Goal: Information Seeking & Learning: Learn about a topic

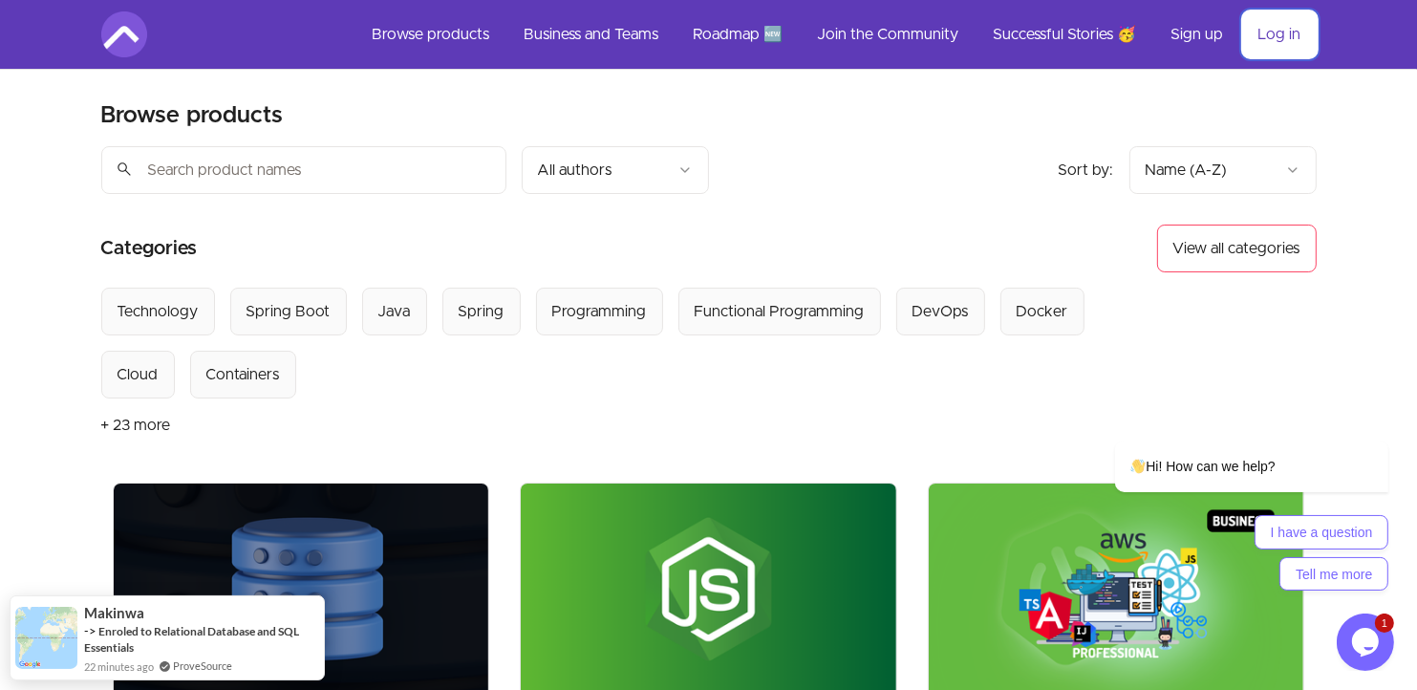
click at [1272, 37] on link "Log in" at bounding box center [1280, 34] width 74 height 46
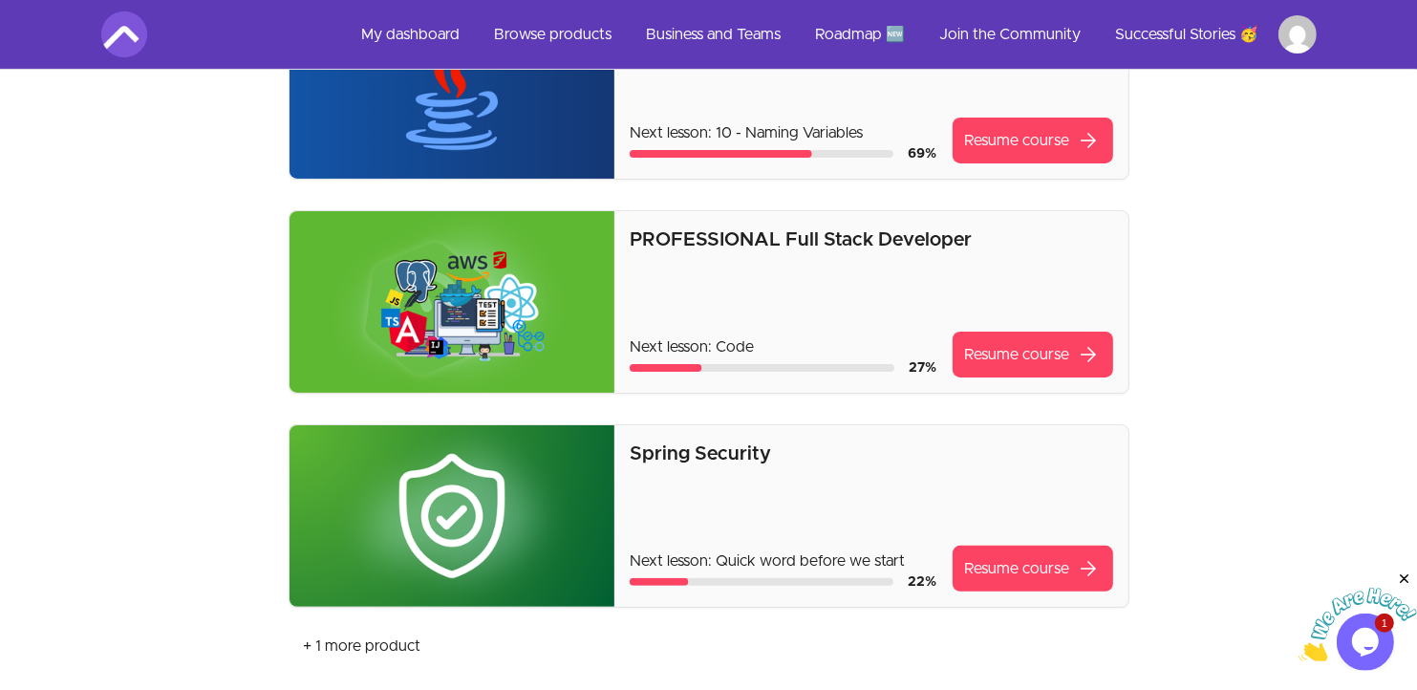
scroll to position [330, 0]
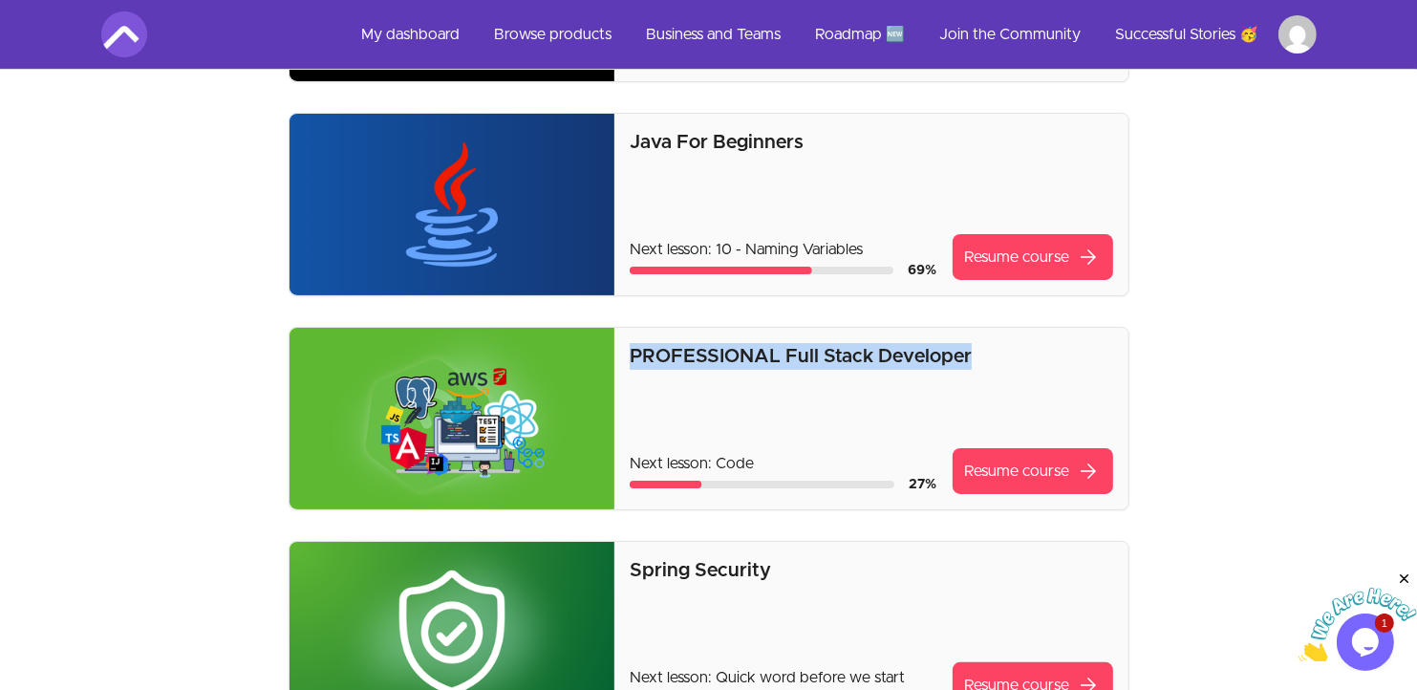
drag, startPoint x: 636, startPoint y: 348, endPoint x: 995, endPoint y: 361, distance: 359.6
click at [995, 361] on div "PROFESSIONAL Full Stack Developer Next lesson: Code 27 % Resume course arrow_fo…" at bounding box center [871, 419] width 513 height 182
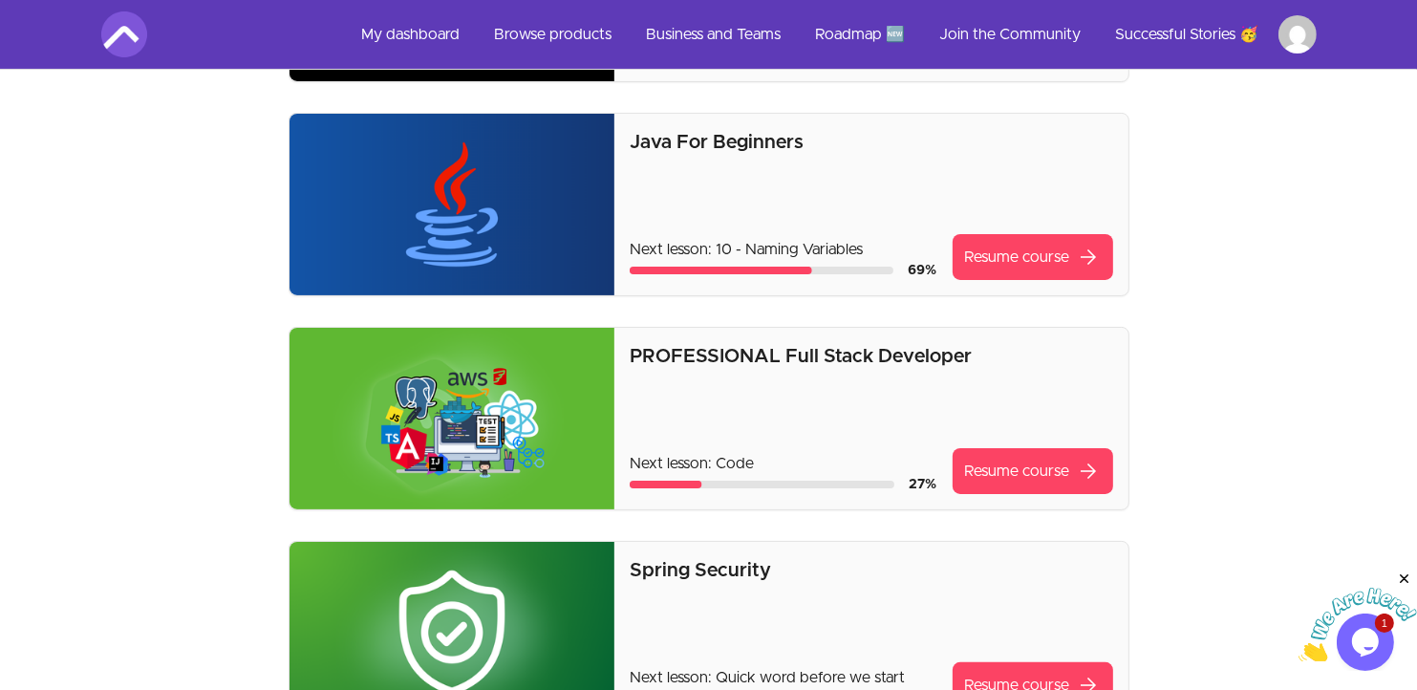
click at [995, 361] on p "PROFESSIONAL Full Stack Developer" at bounding box center [871, 356] width 483 height 27
click at [790, 246] on p "Next lesson: 10 - Naming Variables" at bounding box center [783, 249] width 307 height 23
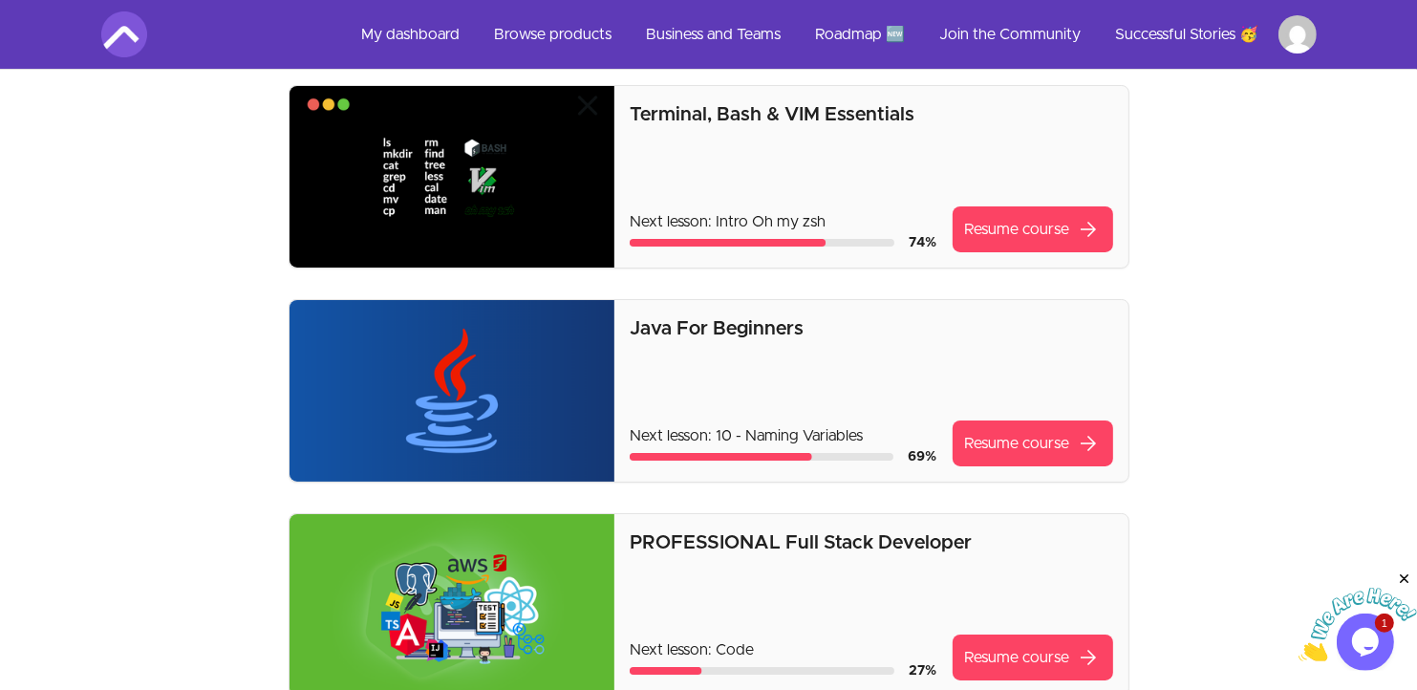
scroll to position [0, 0]
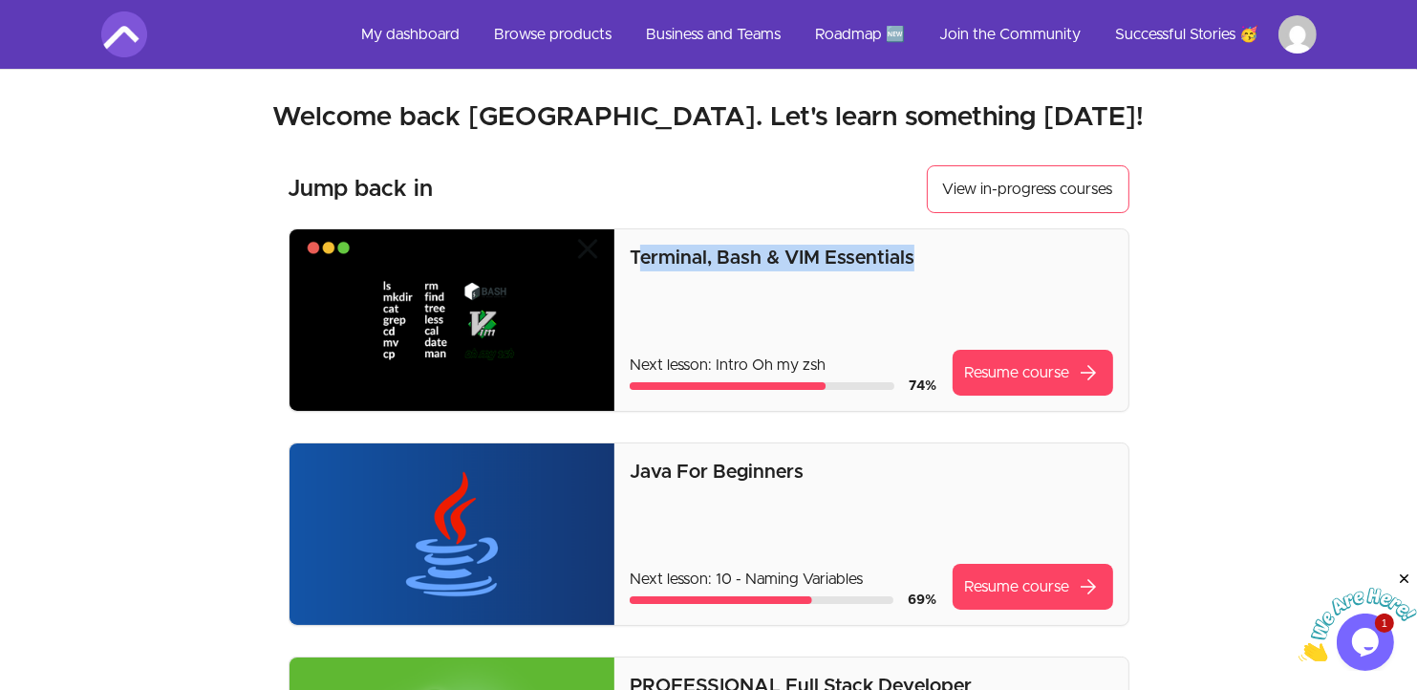
drag, startPoint x: 973, startPoint y: 251, endPoint x: 641, endPoint y: 266, distance: 332.0
click at [641, 266] on p "Terminal, Bash & VIM Essentials" at bounding box center [871, 258] width 483 height 27
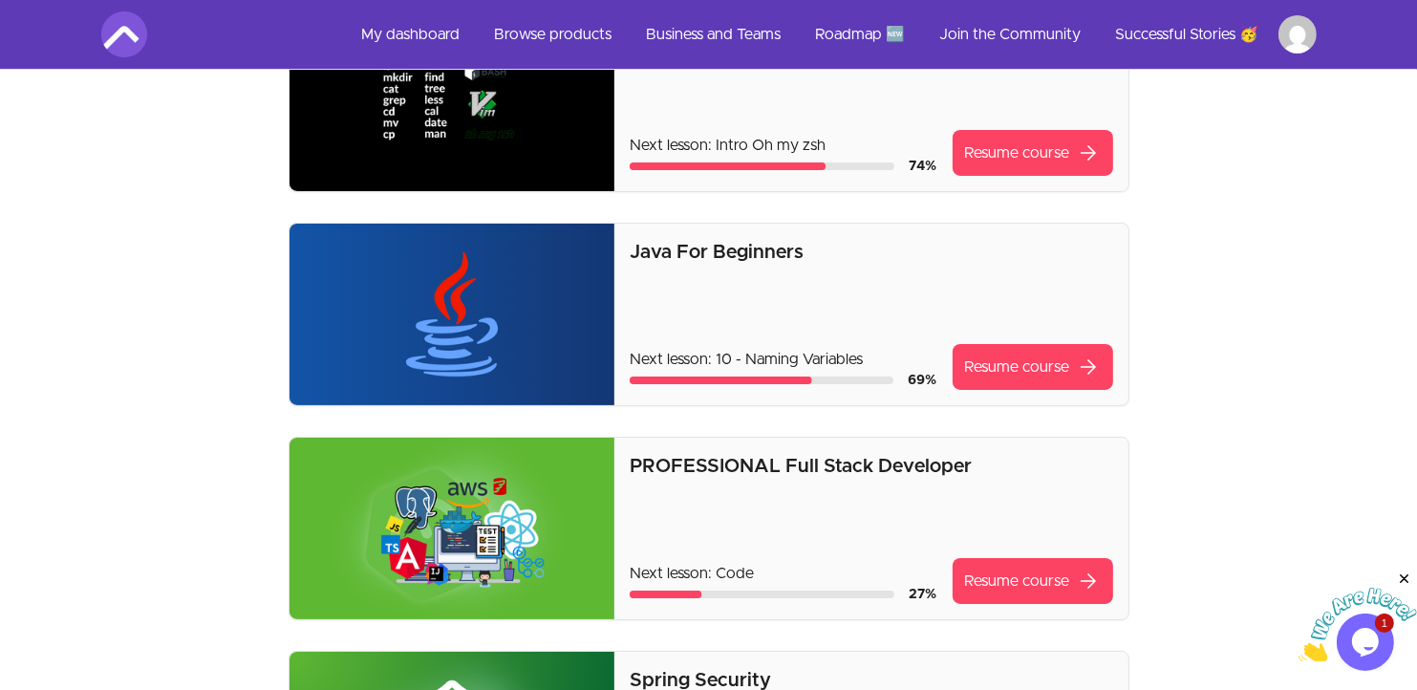
click at [1256, 237] on section "Welcome back Wissal! Welcome back Wissal. Let's learn something today! Jump bac…" at bounding box center [709, 655] width 1277 height 1610
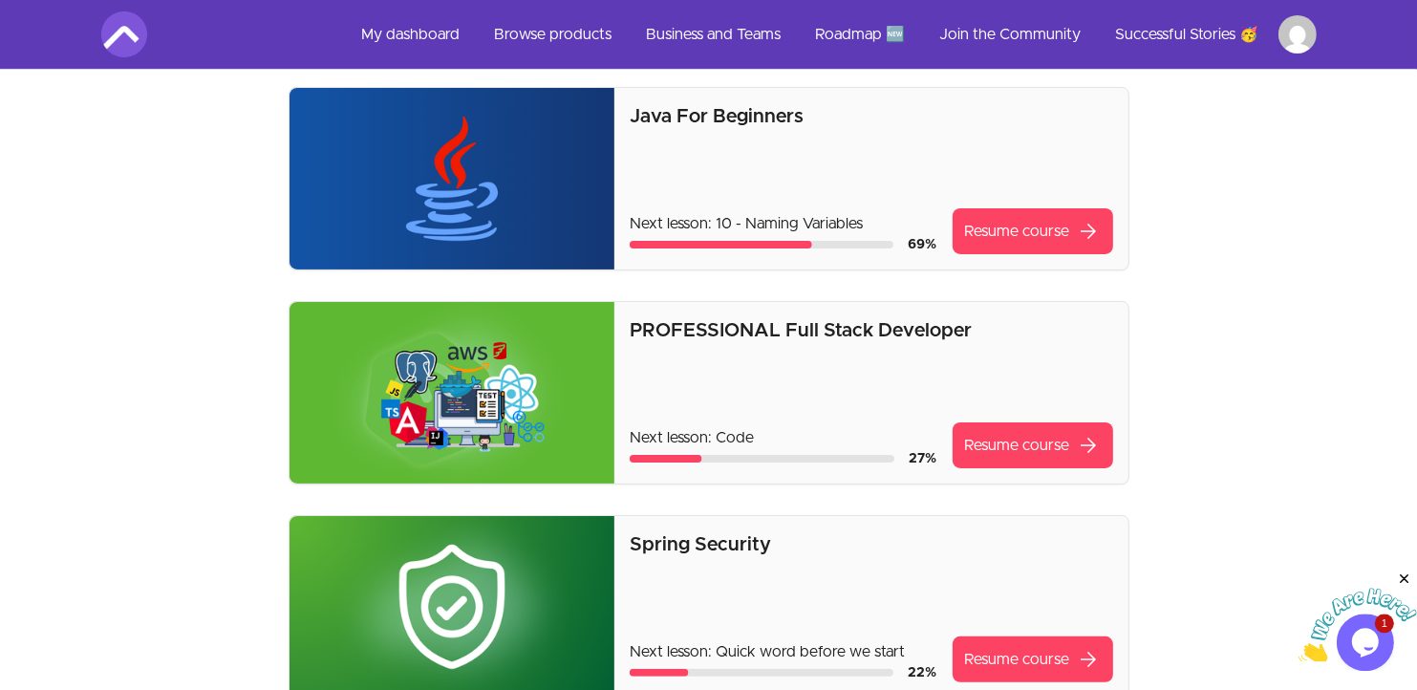
scroll to position [440, 0]
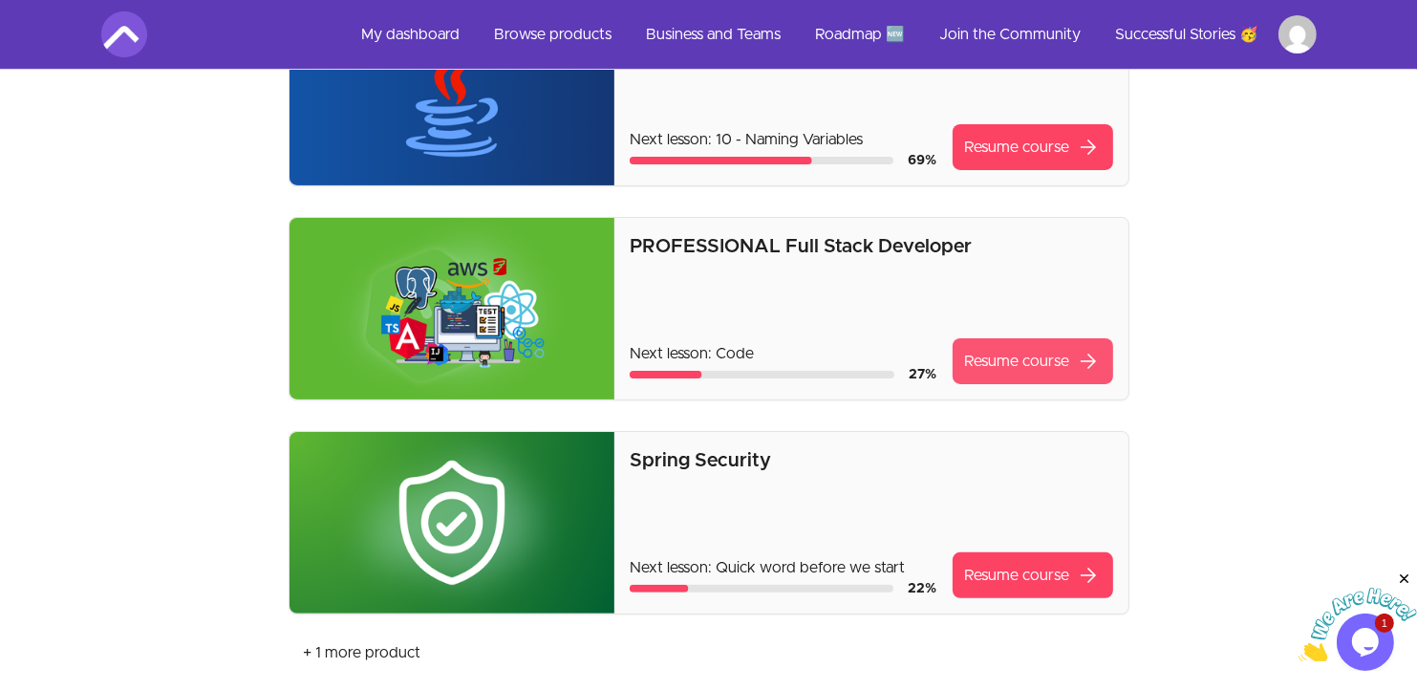
click at [1068, 356] on link "Resume course arrow_forward" at bounding box center [1033, 361] width 161 height 46
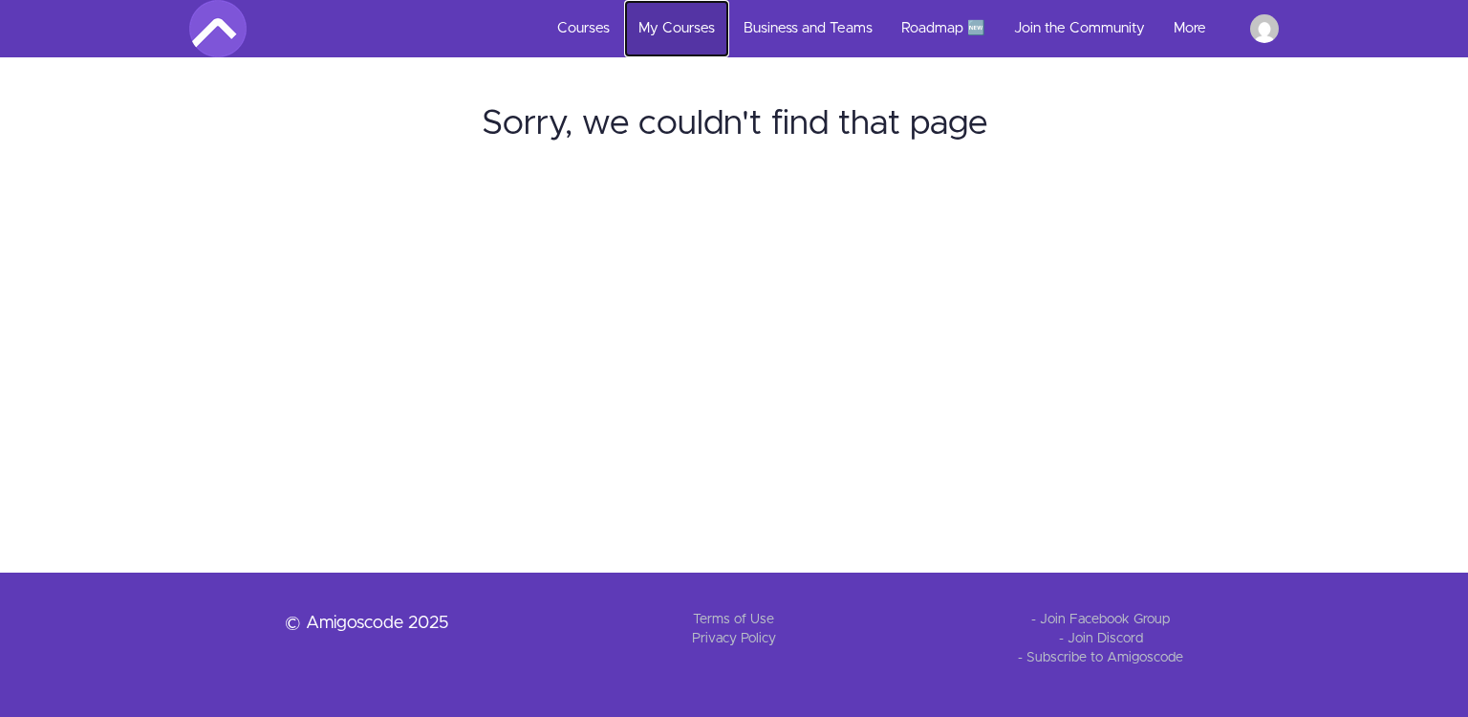
click at [658, 15] on link "My Courses" at bounding box center [676, 28] width 105 height 57
click at [662, 28] on link "My Courses" at bounding box center [676, 28] width 105 height 57
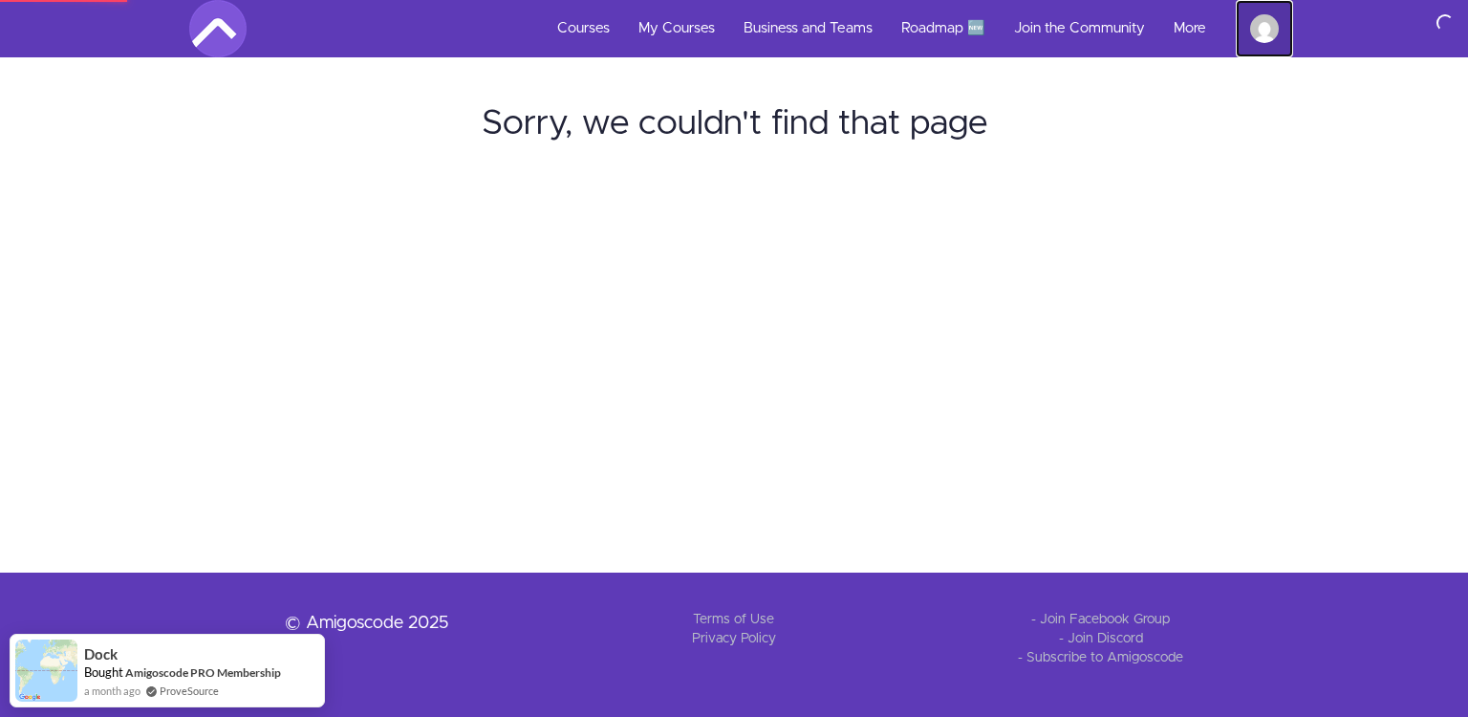
click at [1274, 23] on img at bounding box center [1264, 28] width 29 height 29
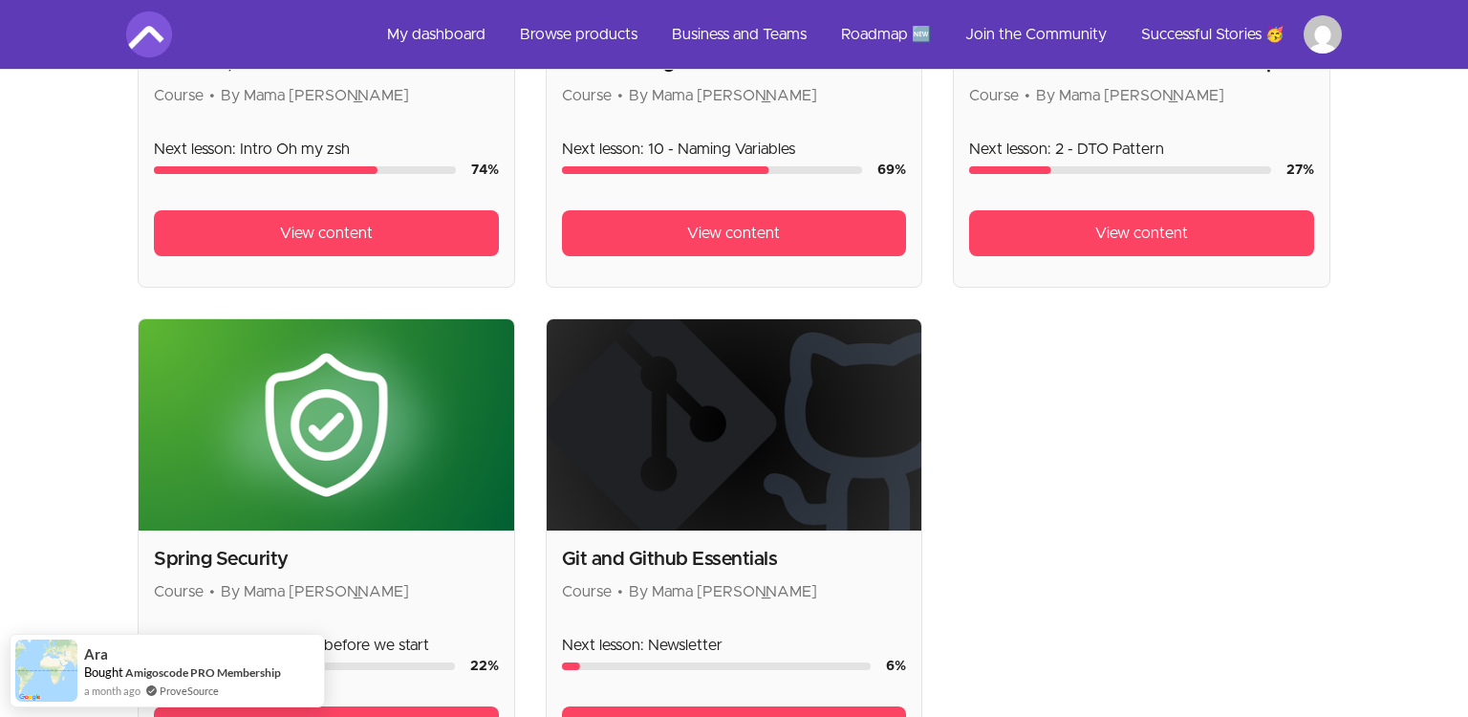
click at [107, 227] on main "Browse products Product filters: collections_bookmark My library close Sort by:…" at bounding box center [734, 111] width 1277 height 1405
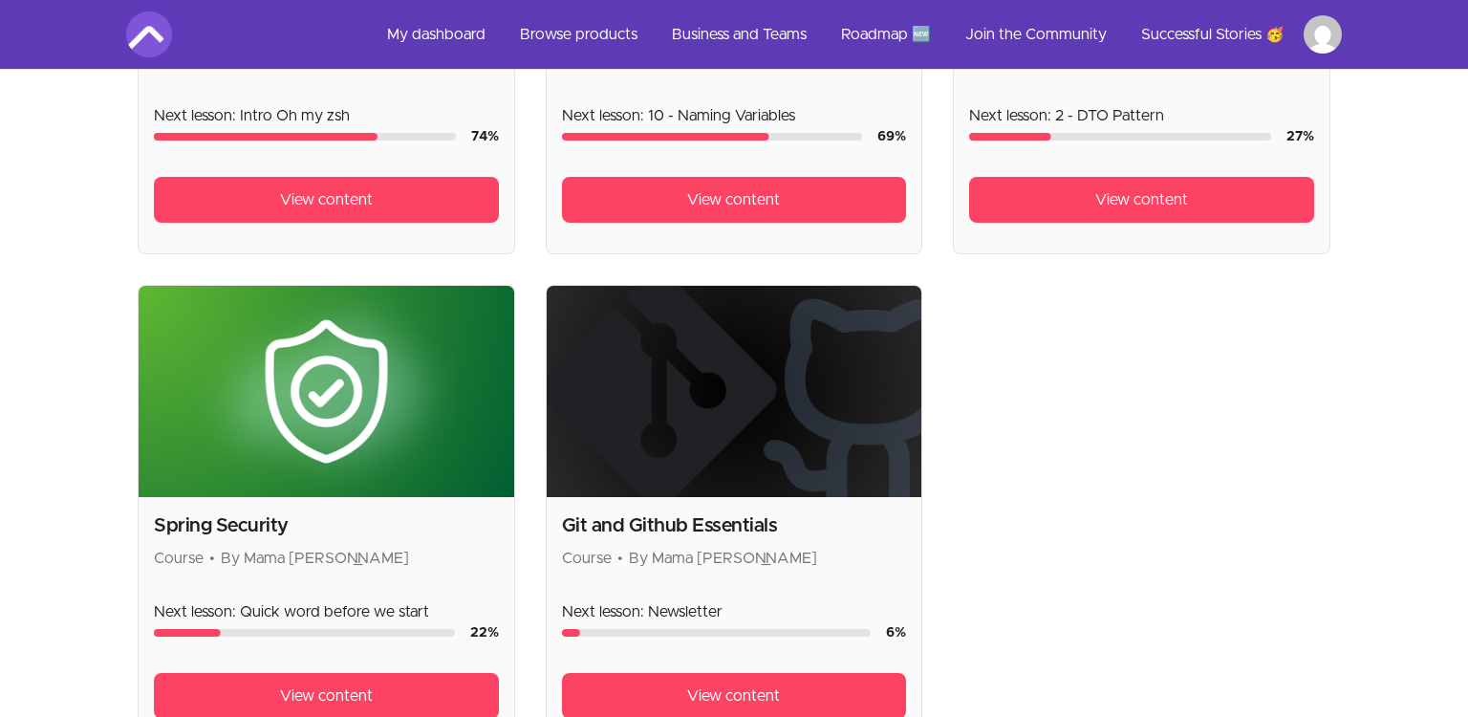
scroll to position [363, 0]
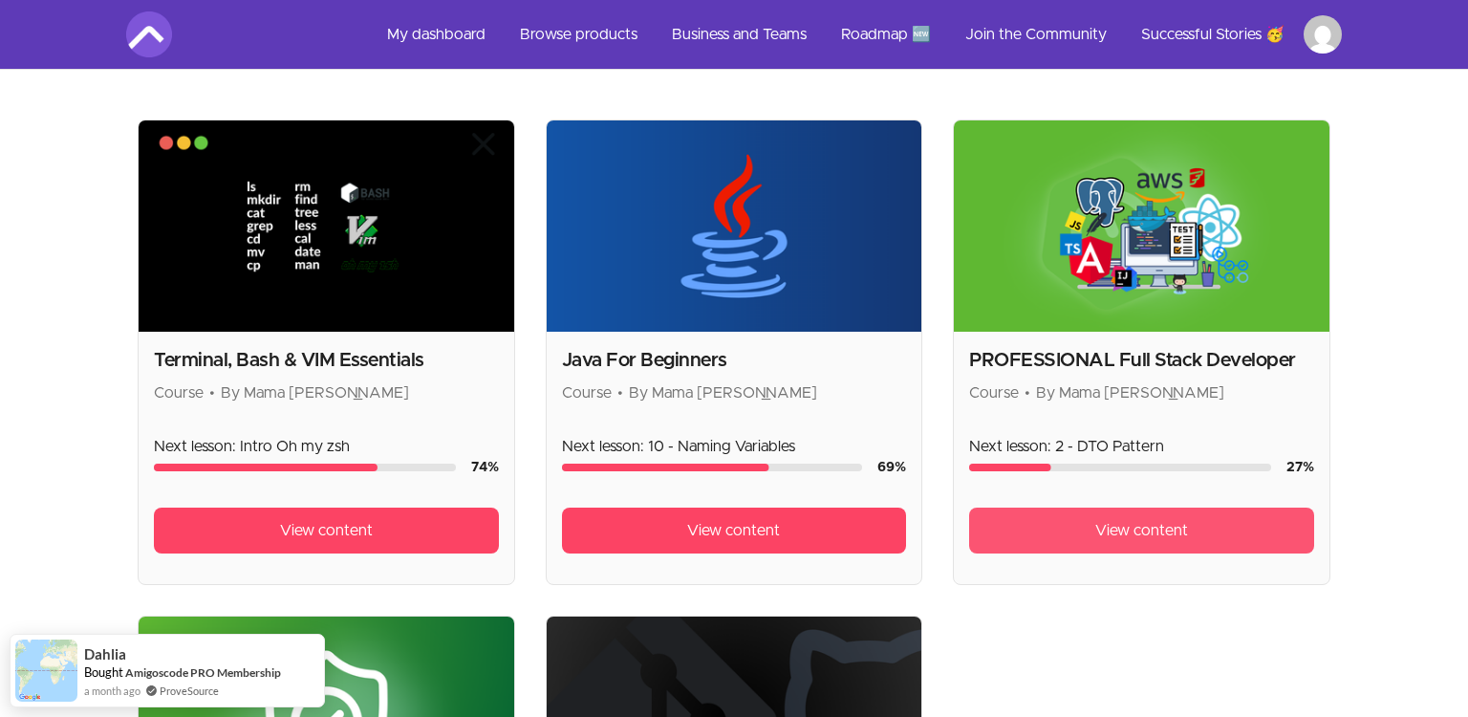
click at [1081, 526] on link "View content" at bounding box center [1141, 530] width 345 height 46
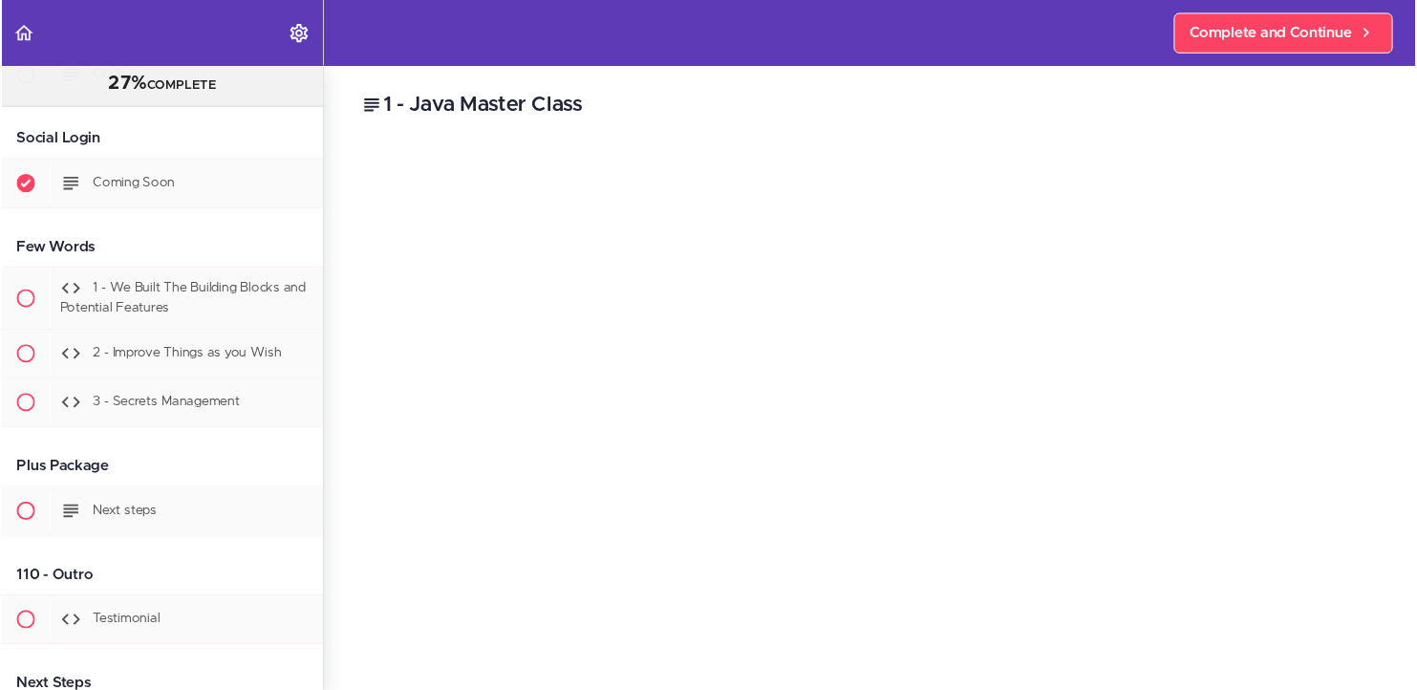
scroll to position [48348, 0]
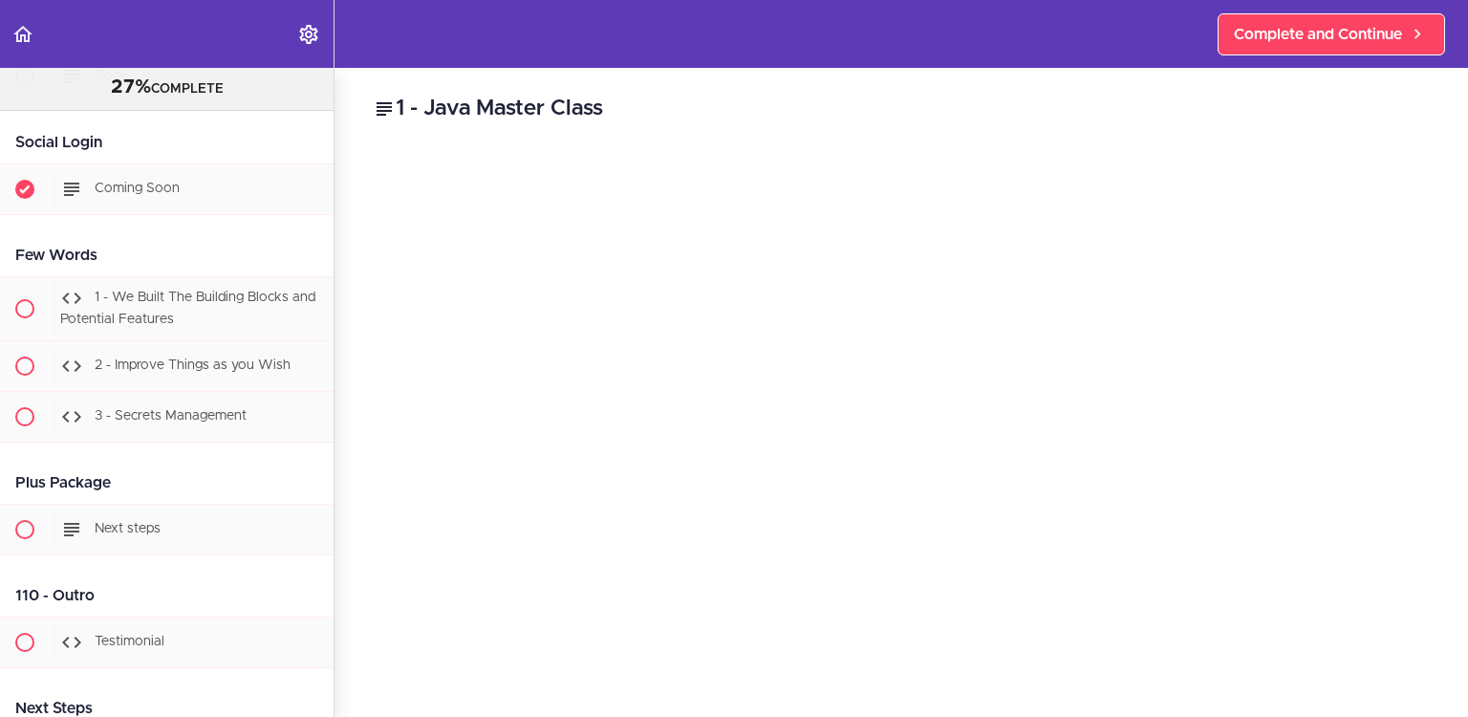
click at [122, 78] on span "27%" at bounding box center [131, 86] width 40 height 19
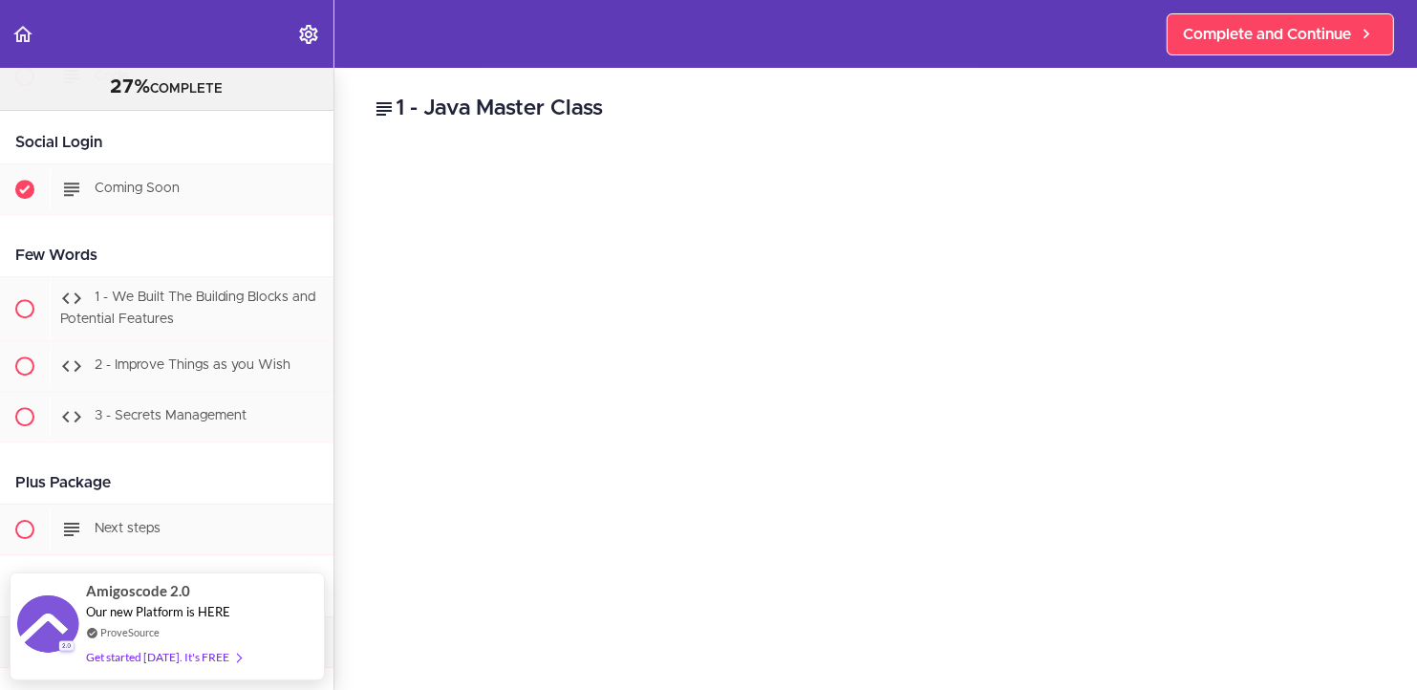
scroll to position [48348, 0]
